Goal: Transaction & Acquisition: Obtain resource

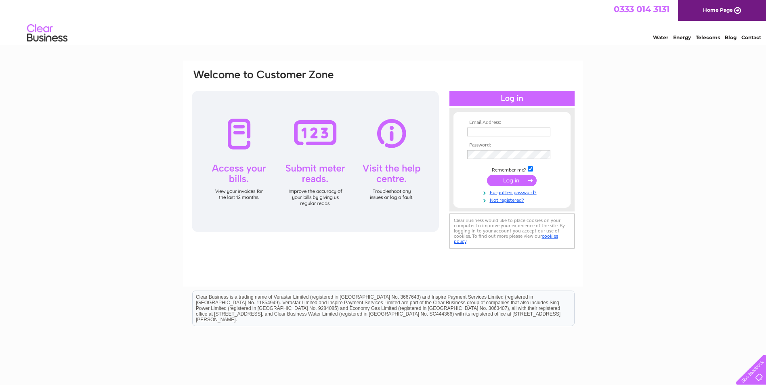
click at [484, 131] on input "text" at bounding box center [508, 132] width 83 height 9
type input "huntlychipshopltd@hotmail.com"
click at [501, 178] on input "submit" at bounding box center [512, 181] width 50 height 11
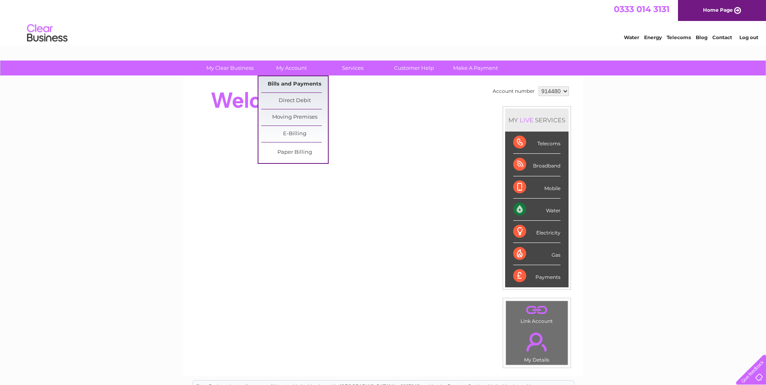
click at [275, 82] on link "Bills and Payments" at bounding box center [294, 84] width 67 height 16
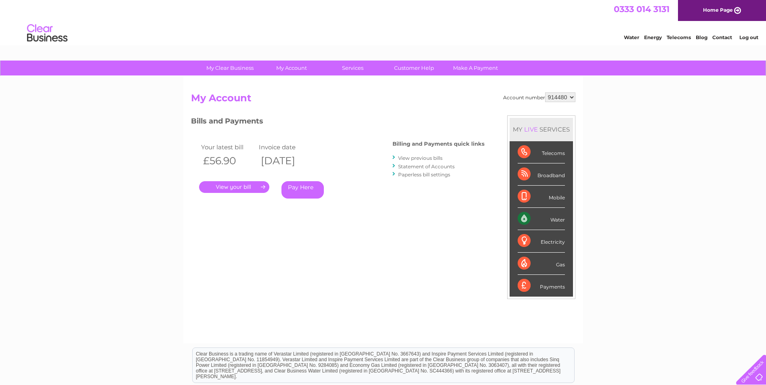
click at [230, 189] on link "." at bounding box center [234, 187] width 70 height 12
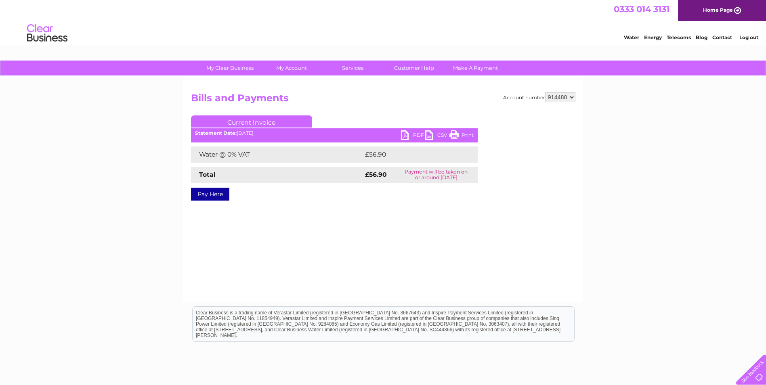
click at [406, 131] on link "PDF" at bounding box center [413, 136] width 24 height 12
click at [750, 38] on link "Log out" at bounding box center [748, 37] width 19 height 6
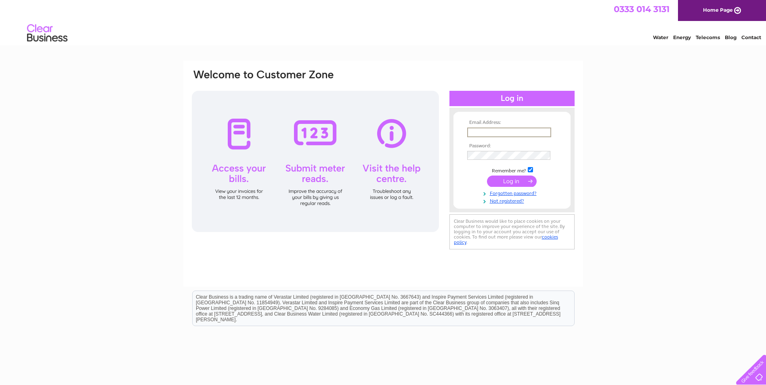
click at [508, 133] on input "text" at bounding box center [509, 133] width 84 height 10
type input "huntlychipshopltd@hotmail.com"
click at [487, 176] on input "submit" at bounding box center [512, 181] width 50 height 11
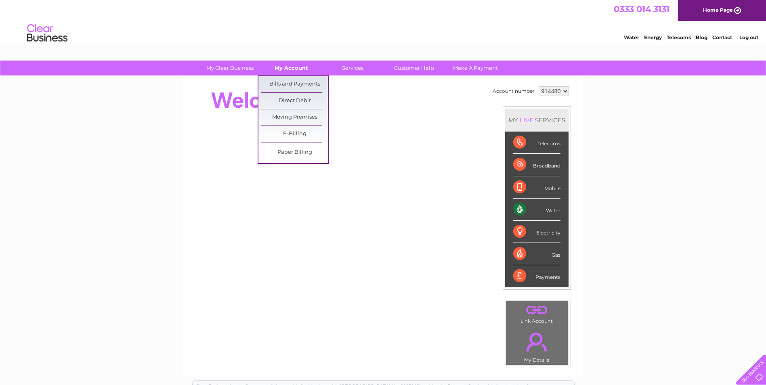
click at [290, 66] on link "My Account" at bounding box center [291, 68] width 67 height 15
click at [291, 76] on link "Bills and Payments" at bounding box center [294, 84] width 67 height 16
click at [291, 84] on link "Bills and Payments" at bounding box center [294, 84] width 67 height 16
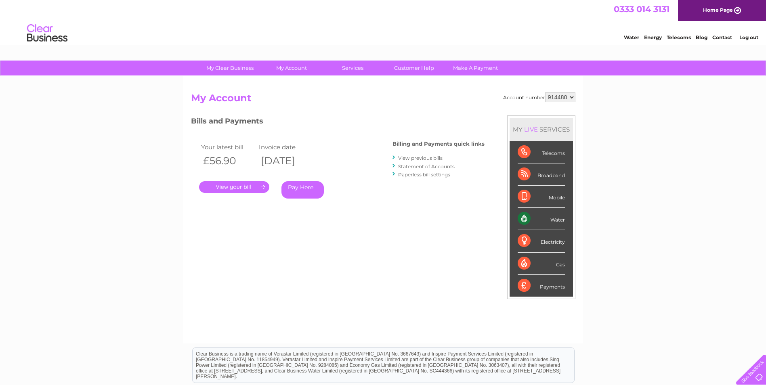
click at [237, 191] on link "." at bounding box center [234, 187] width 70 height 12
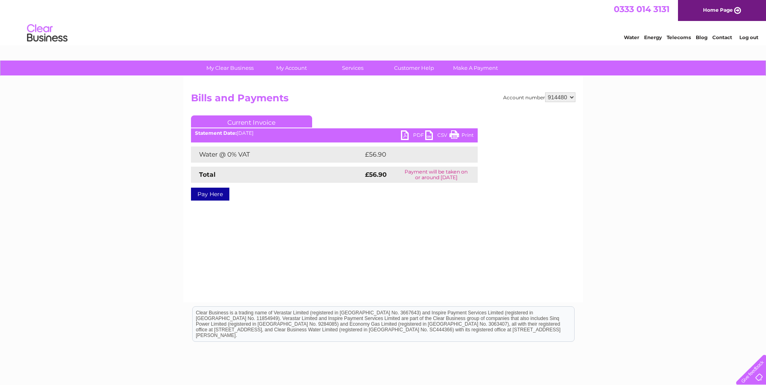
click at [404, 132] on link "PDF" at bounding box center [413, 136] width 24 height 12
click at [746, 37] on link "Log out" at bounding box center [748, 37] width 19 height 6
